Goal: Task Accomplishment & Management: Use online tool/utility

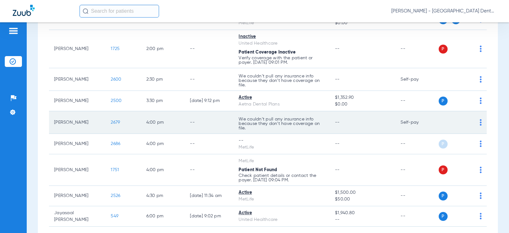
scroll to position [255, 0]
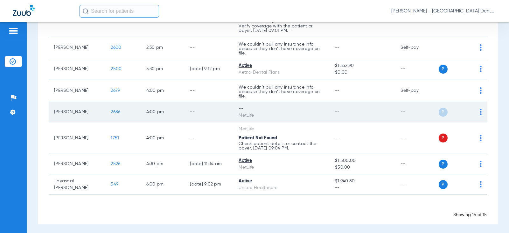
click at [275, 112] on div "MetLife" at bounding box center [282, 115] width 86 height 7
click at [480, 111] on img at bounding box center [481, 112] width 2 height 6
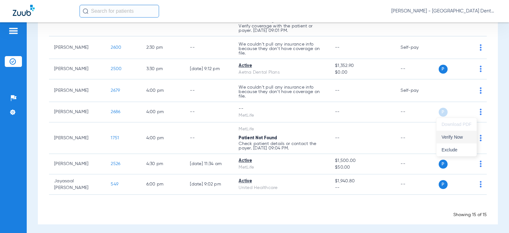
click at [456, 137] on span "Verify Now" at bounding box center [457, 137] width 30 height 4
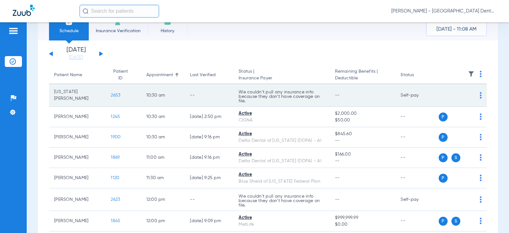
scroll to position [0, 0]
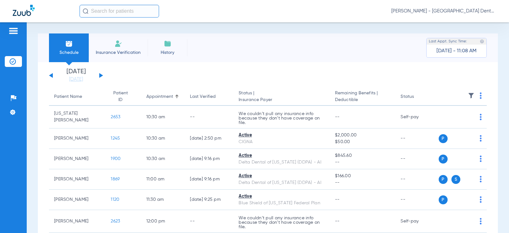
click at [99, 74] on div "[DATE] [DATE] [DATE] [DATE] [DATE] [DATE] [DATE] [DATE] [DATE] [DATE] [DATE] [D…" at bounding box center [76, 75] width 54 height 14
click at [101, 75] on button at bounding box center [101, 75] width 4 height 5
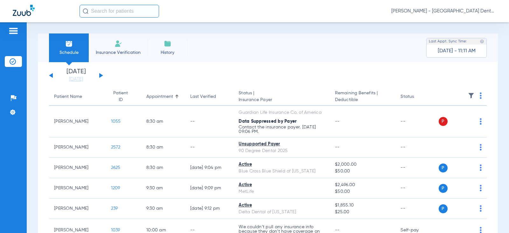
click at [100, 74] on button at bounding box center [101, 75] width 4 height 5
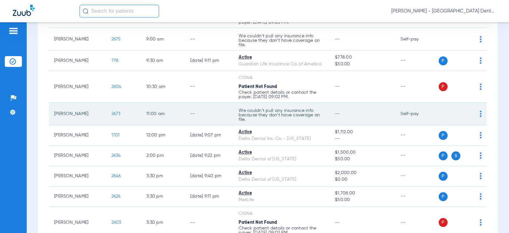
scroll to position [127, 0]
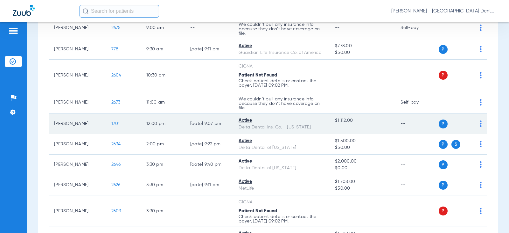
click at [400, 125] on td "--" at bounding box center [417, 124] width 43 height 20
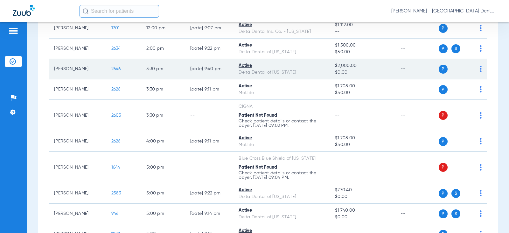
scroll to position [255, 0]
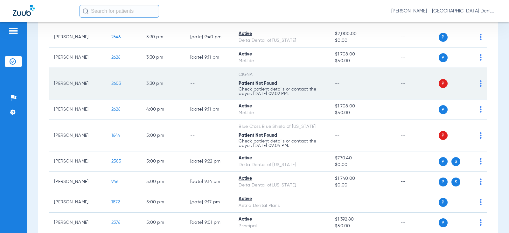
click at [443, 83] on div "P S" at bounding box center [456, 83] width 35 height 9
click at [480, 83] on img at bounding box center [481, 83] width 2 height 6
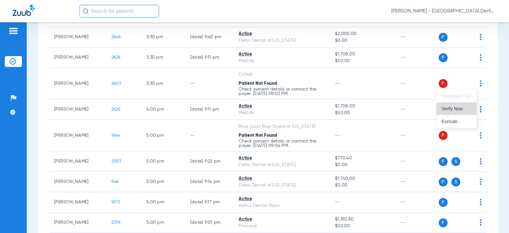
click at [451, 108] on span "Verify Now" at bounding box center [457, 108] width 30 height 4
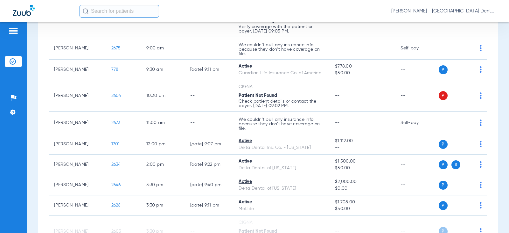
scroll to position [96, 0]
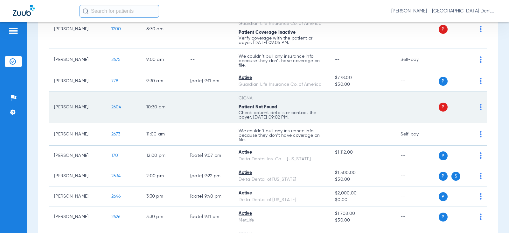
click at [439, 107] on span "P" at bounding box center [443, 107] width 9 height 9
click at [477, 106] on td "P S" at bounding box center [463, 107] width 48 height 32
click at [480, 108] on img at bounding box center [481, 107] width 2 height 6
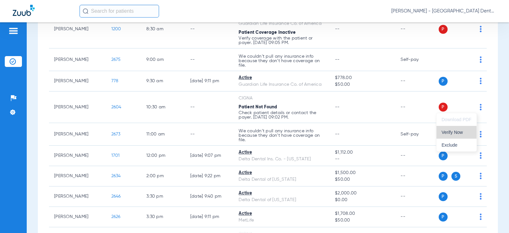
click at [452, 131] on span "Verify Now" at bounding box center [457, 132] width 30 height 4
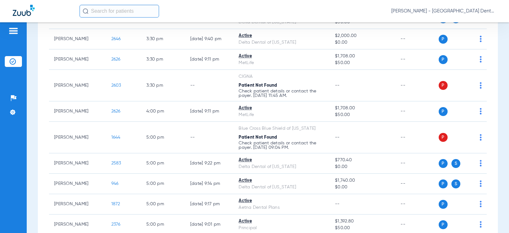
scroll to position [272, 0]
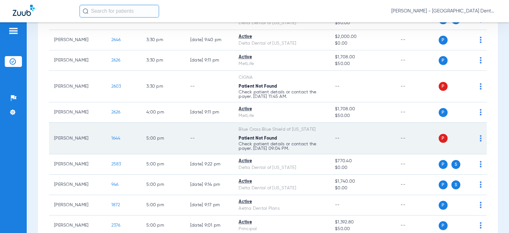
click at [480, 138] on img at bounding box center [481, 138] width 2 height 6
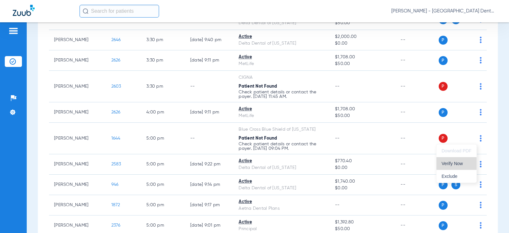
click at [448, 164] on span "Verify Now" at bounding box center [457, 163] width 30 height 4
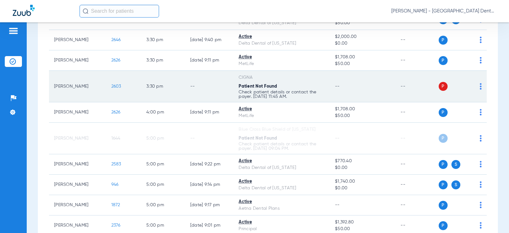
click at [480, 85] on img at bounding box center [481, 86] width 2 height 6
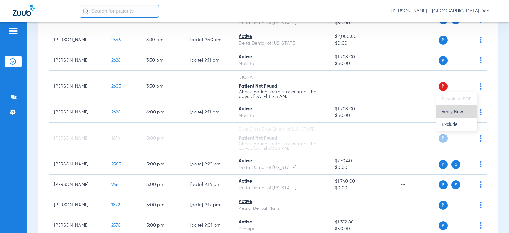
click at [450, 112] on span "Verify Now" at bounding box center [457, 111] width 30 height 4
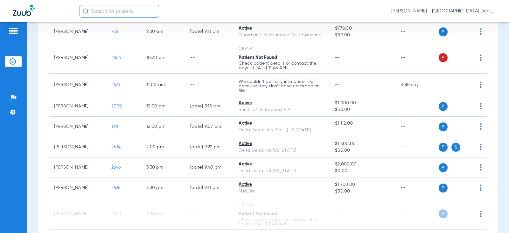
scroll to position [113, 0]
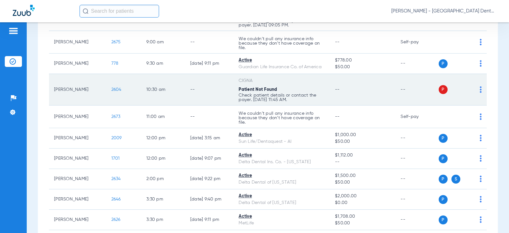
click at [478, 90] on td "P S" at bounding box center [463, 90] width 48 height 32
click at [480, 89] on img at bounding box center [481, 89] width 2 height 6
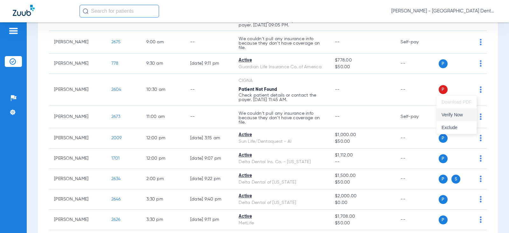
click at [455, 114] on span "Verify Now" at bounding box center [457, 114] width 30 height 4
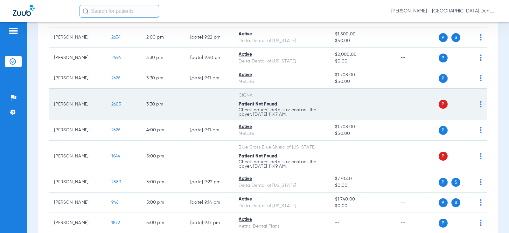
scroll to position [287, 0]
